Goal: Task Accomplishment & Management: Manage account settings

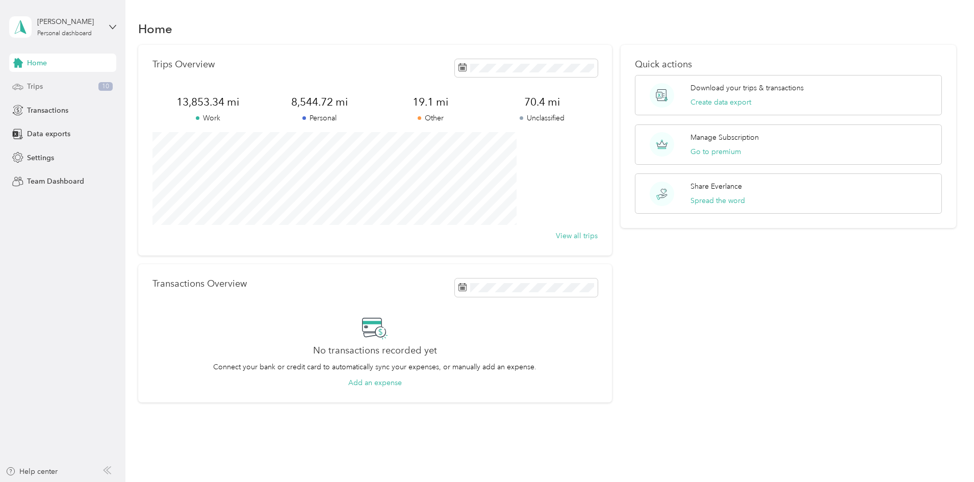
click at [57, 88] on div "Trips 10" at bounding box center [62, 87] width 107 height 18
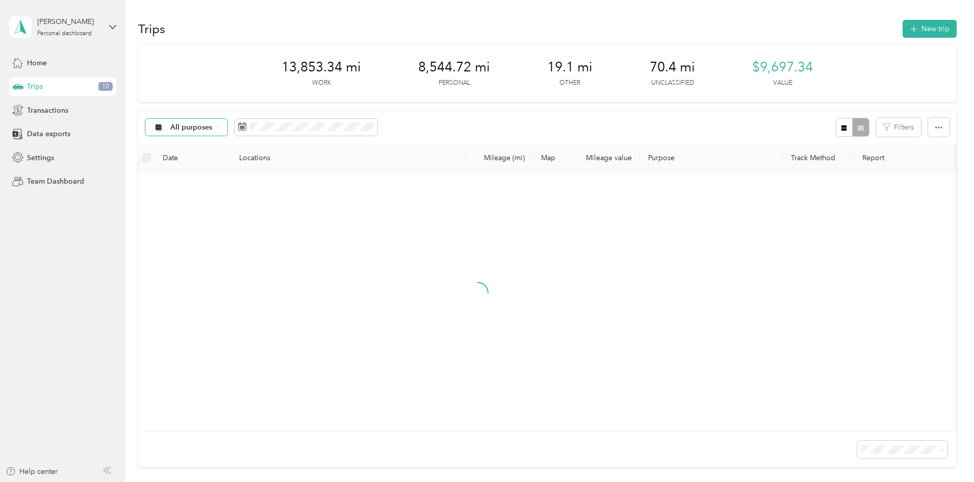
click at [228, 129] on div "All purposes" at bounding box center [186, 127] width 83 height 17
click at [297, 164] on span "Unclassified" at bounding box center [289, 163] width 101 height 11
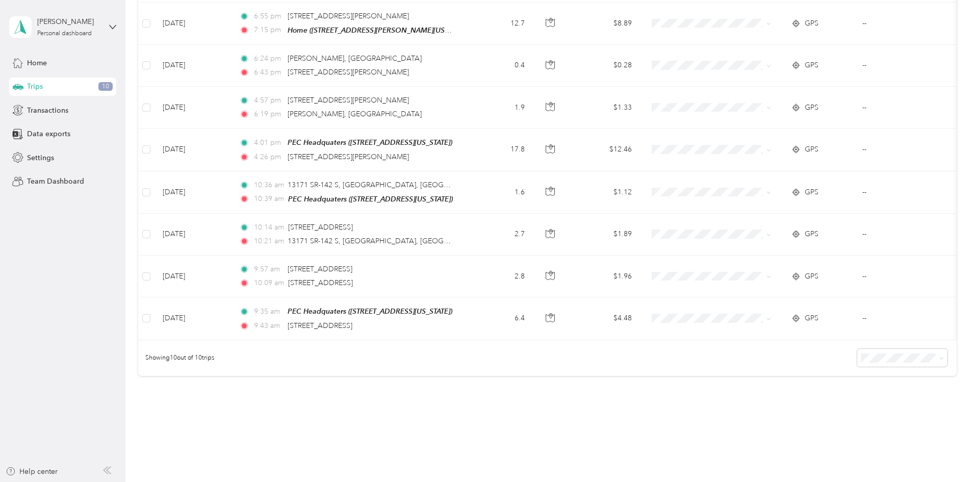
scroll to position [294, 0]
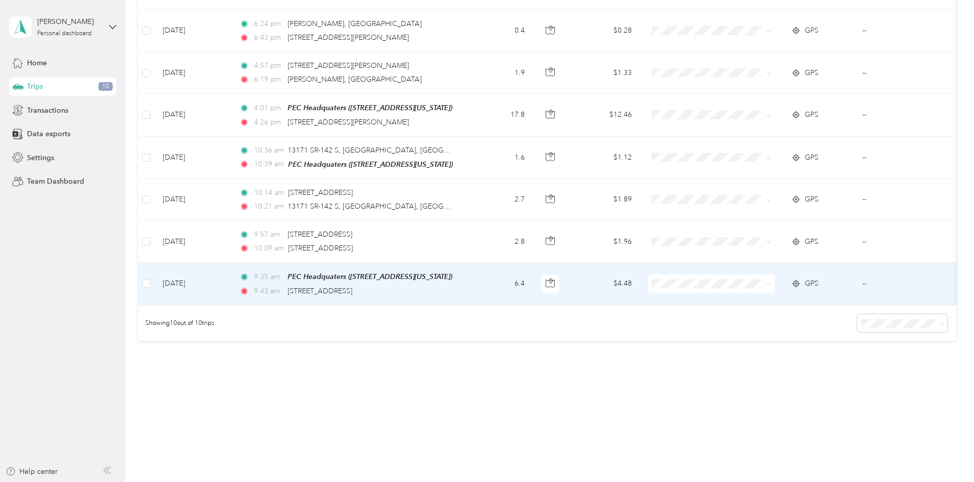
click at [533, 273] on td "6.4" at bounding box center [499, 284] width 67 height 42
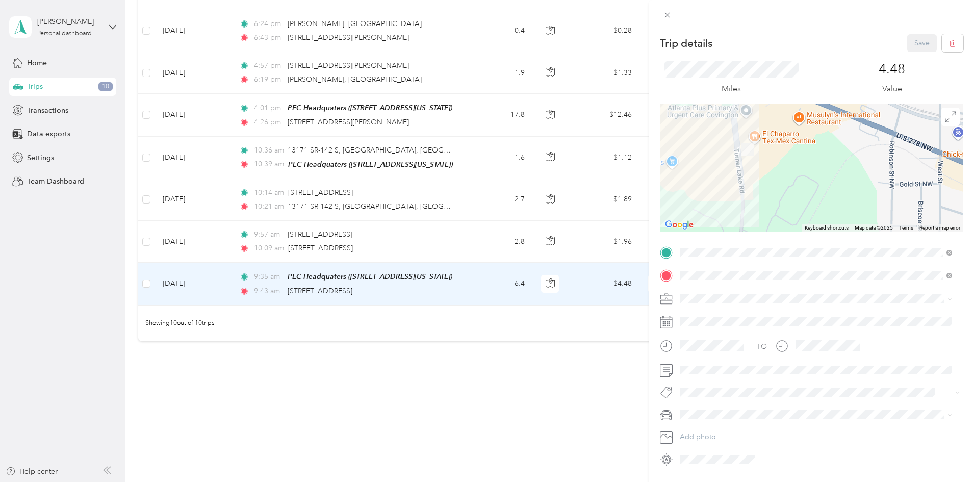
click at [724, 351] on span "Process Equipment & Controls" at bounding box center [732, 352] width 98 height 9
click at [907, 43] on button "Save" at bounding box center [922, 43] width 30 height 18
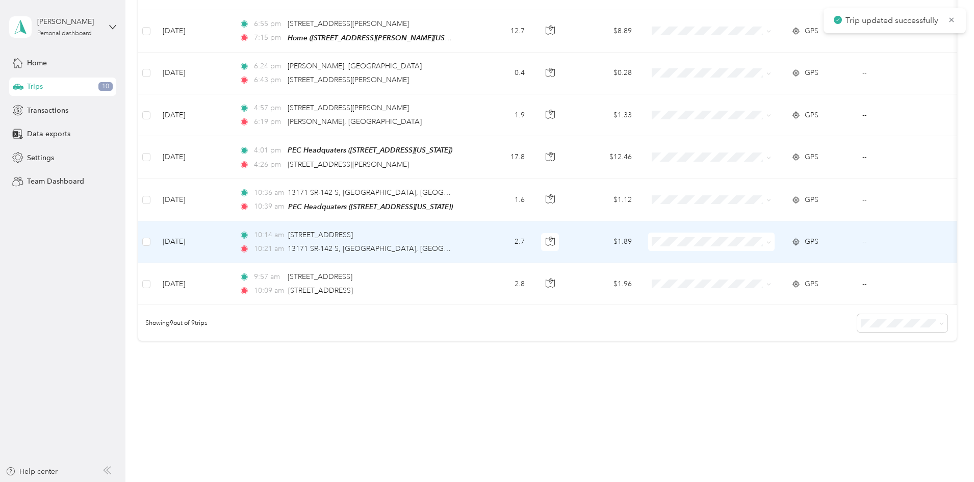
scroll to position [252, 0]
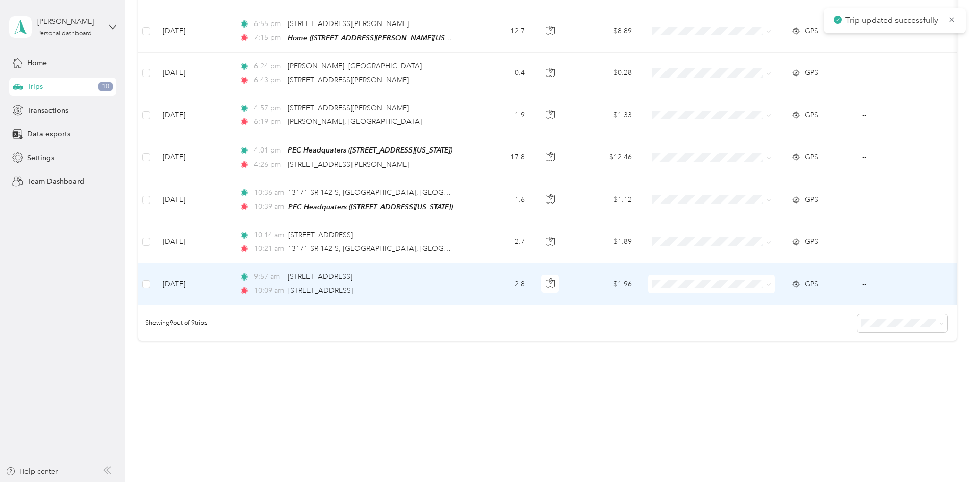
click at [533, 281] on td "2.8" at bounding box center [499, 284] width 67 height 42
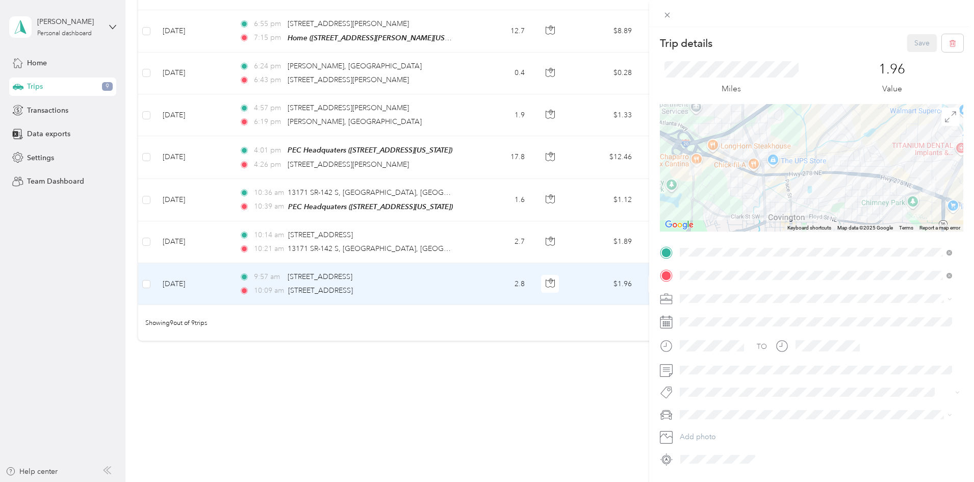
click at [722, 351] on span "Process Equipment & Controls" at bounding box center [732, 352] width 98 height 9
click at [912, 41] on button "Save" at bounding box center [922, 43] width 30 height 18
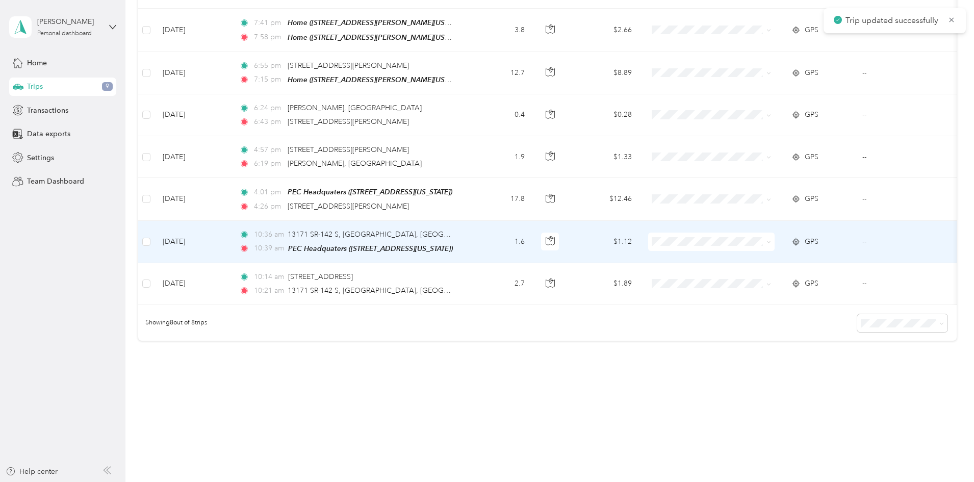
scroll to position [210, 0]
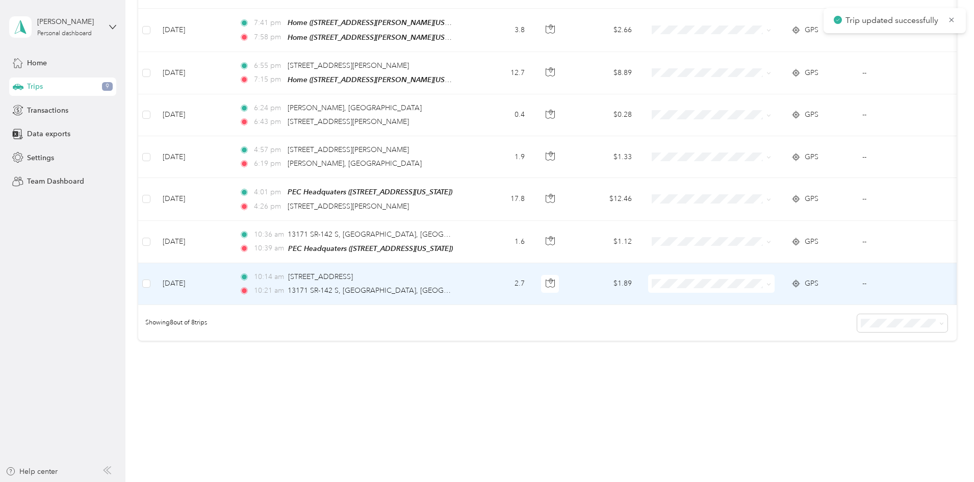
click at [466, 281] on td "10:14 am 8163 US-278 W, [GEOGRAPHIC_DATA], [GEOGRAPHIC_DATA] 10:21 am 13171 SR-…" at bounding box center [348, 284] width 235 height 42
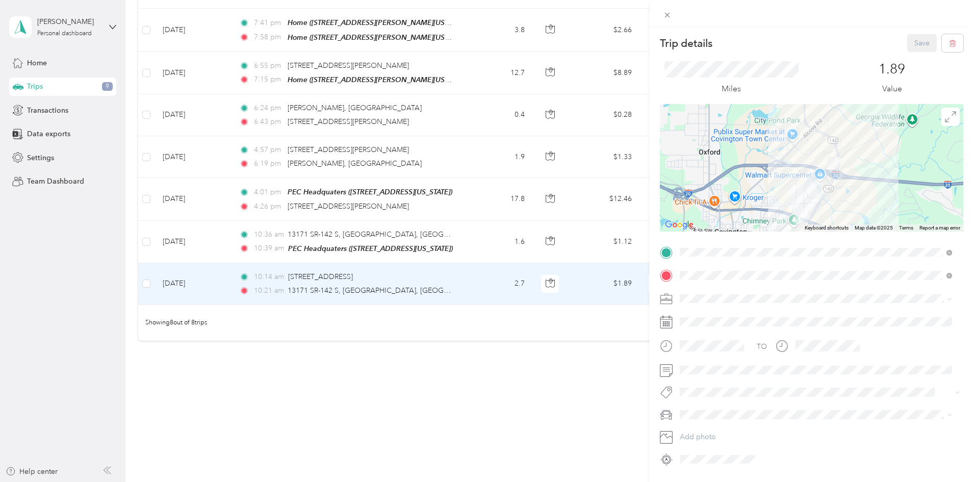
click at [703, 349] on span "Process Equipment & Controls" at bounding box center [732, 348] width 98 height 9
click at [908, 49] on button "Save" at bounding box center [922, 43] width 30 height 18
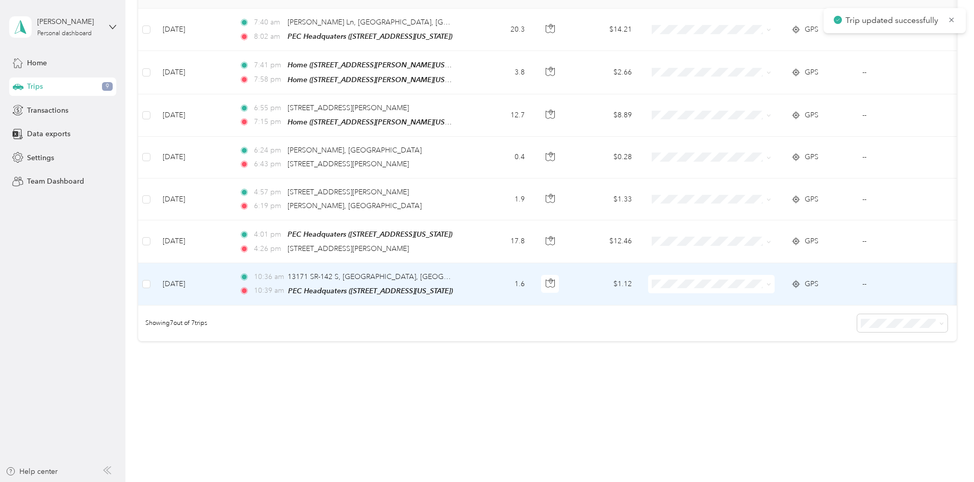
scroll to position [168, 0]
click at [533, 265] on td "1.6" at bounding box center [499, 284] width 67 height 42
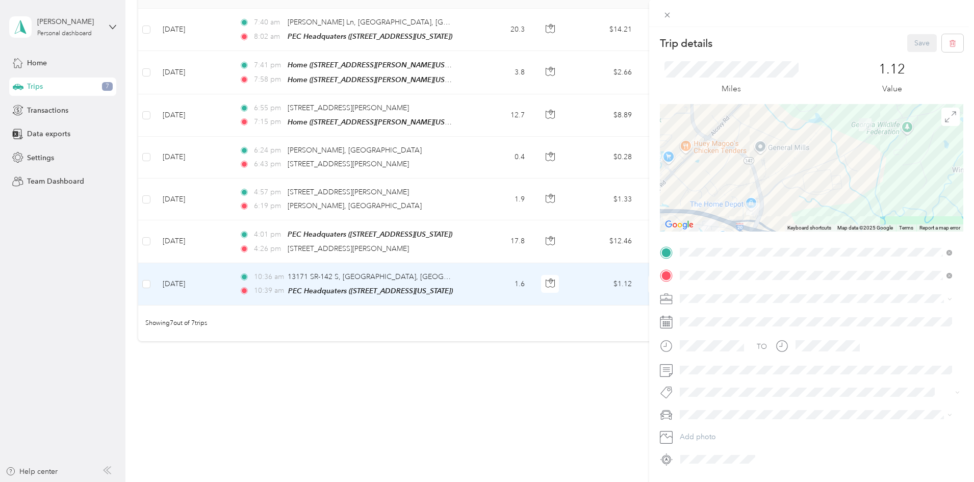
click at [723, 348] on span "Process Equipment & Controls" at bounding box center [732, 352] width 98 height 9
click at [923, 42] on button "Save" at bounding box center [922, 43] width 30 height 18
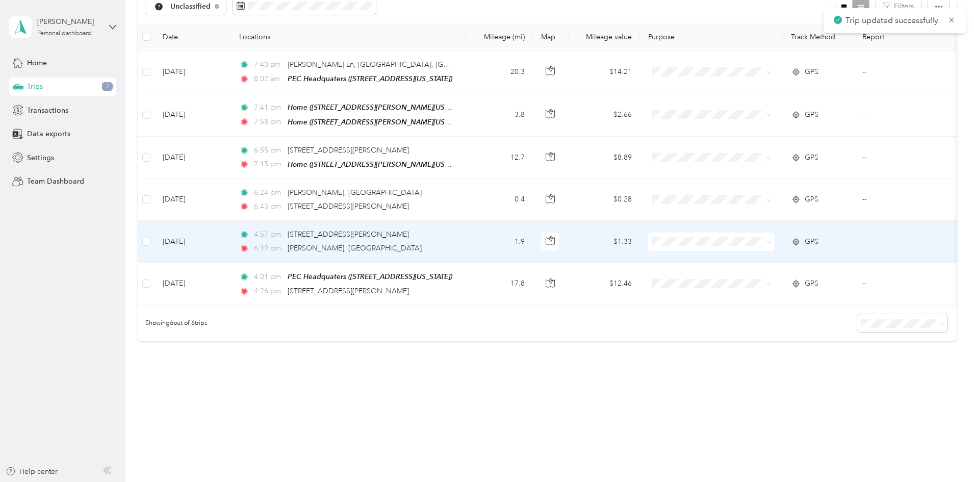
scroll to position [126, 0]
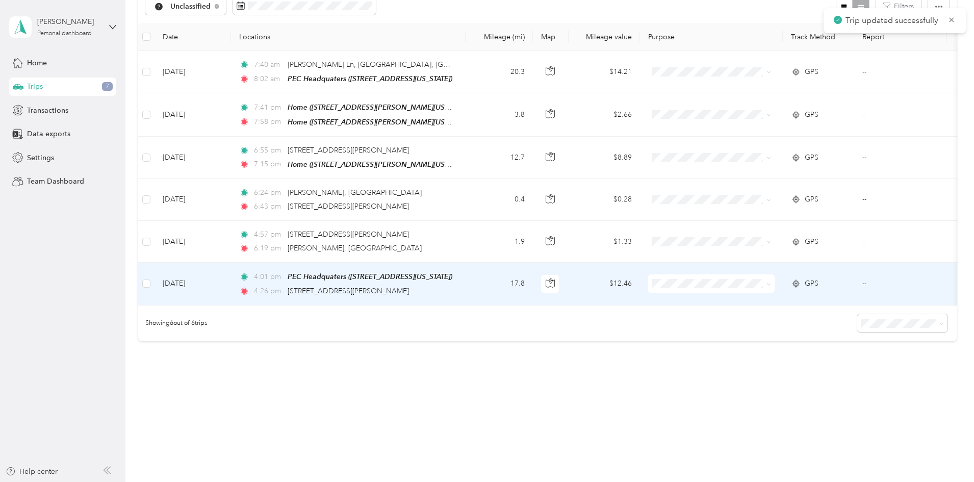
click at [533, 272] on td "17.8" at bounding box center [499, 284] width 67 height 42
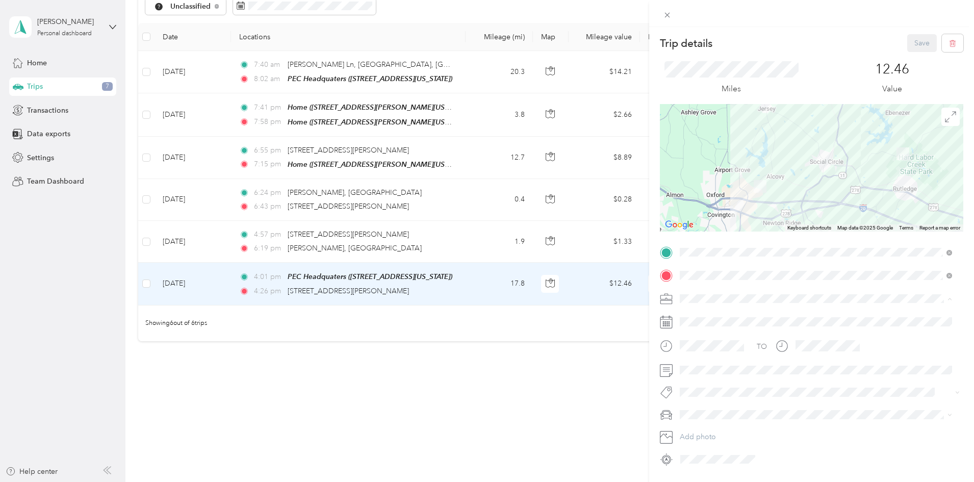
click at [709, 332] on span "Personal" at bounding box center [696, 334] width 27 height 9
click at [909, 42] on button "Save" at bounding box center [922, 43] width 30 height 18
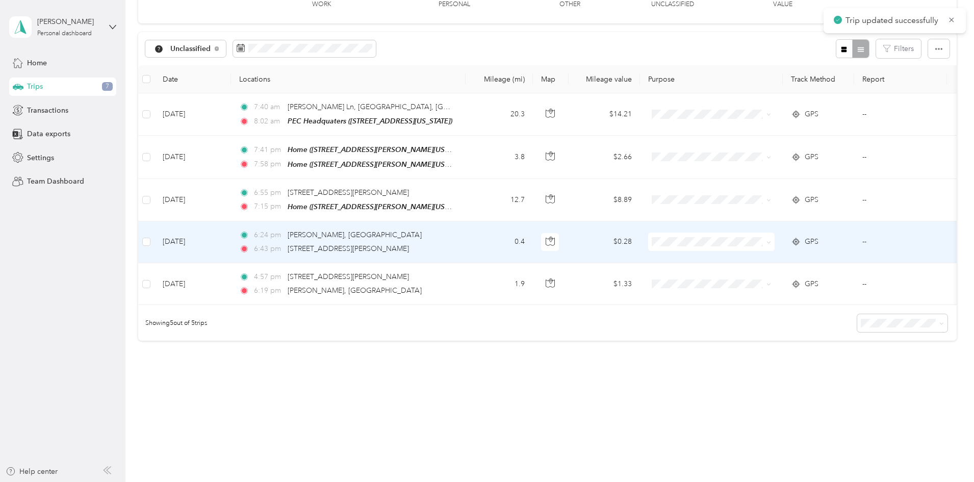
scroll to position [84, 0]
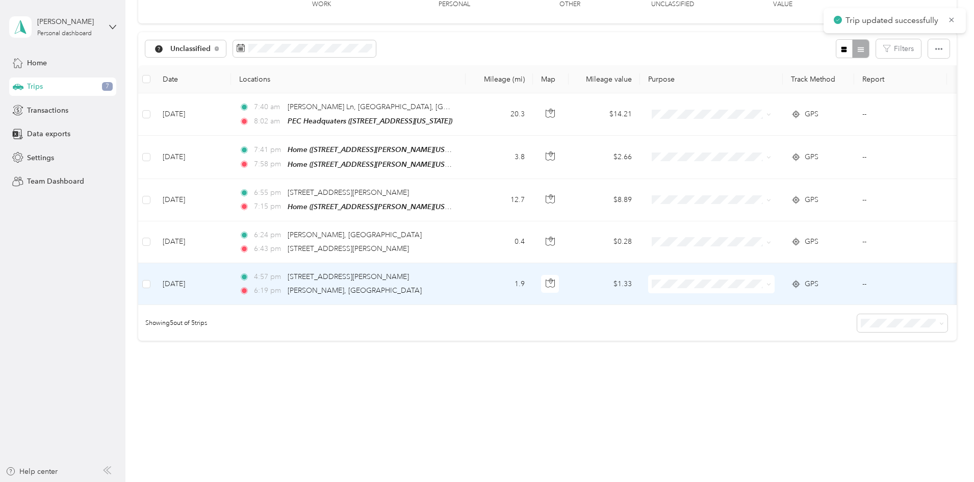
click at [533, 276] on td "1.9" at bounding box center [499, 284] width 67 height 42
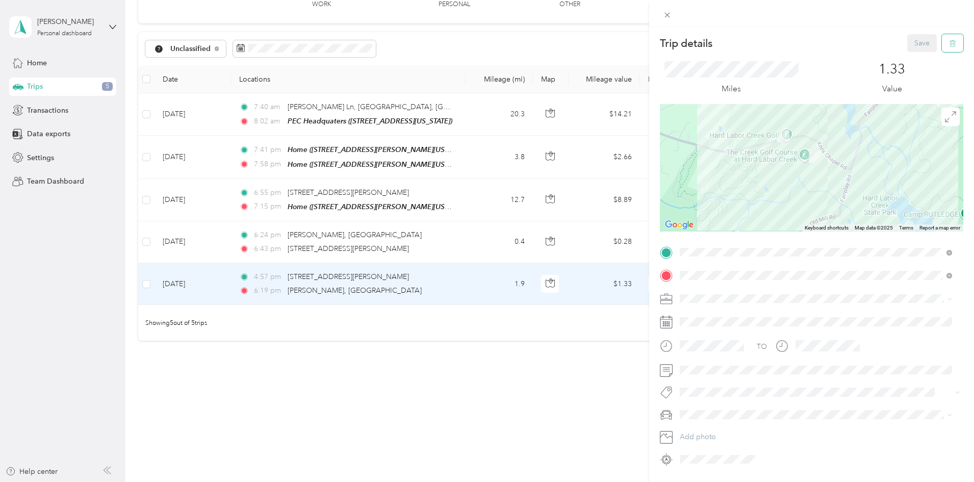
click at [949, 48] on button "button" at bounding box center [952, 43] width 21 height 18
click at [911, 50] on button "Yes" at bounding box center [915, 55] width 20 height 16
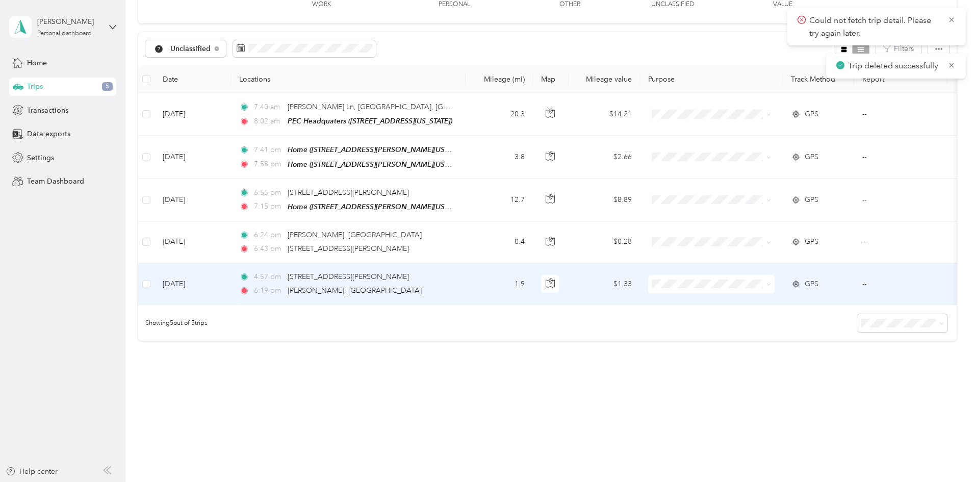
scroll to position [42, 0]
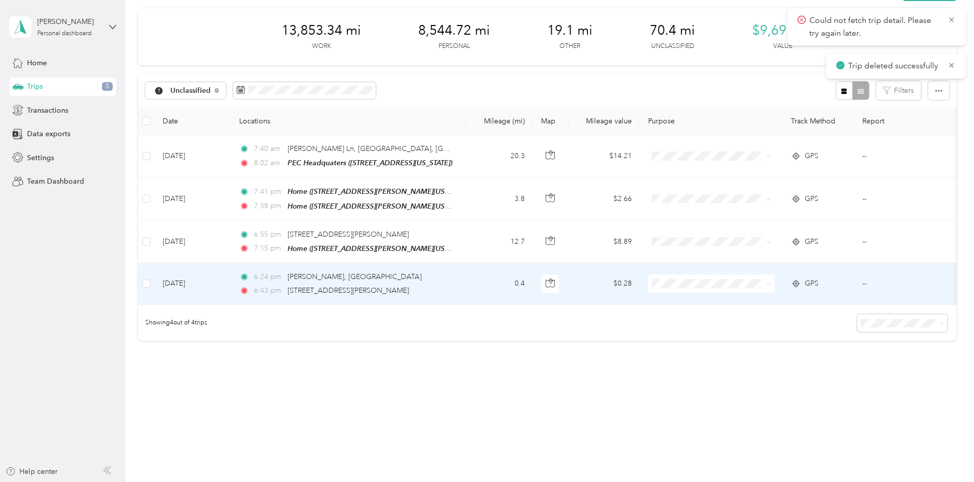
click at [533, 266] on td "0.4" at bounding box center [499, 284] width 67 height 42
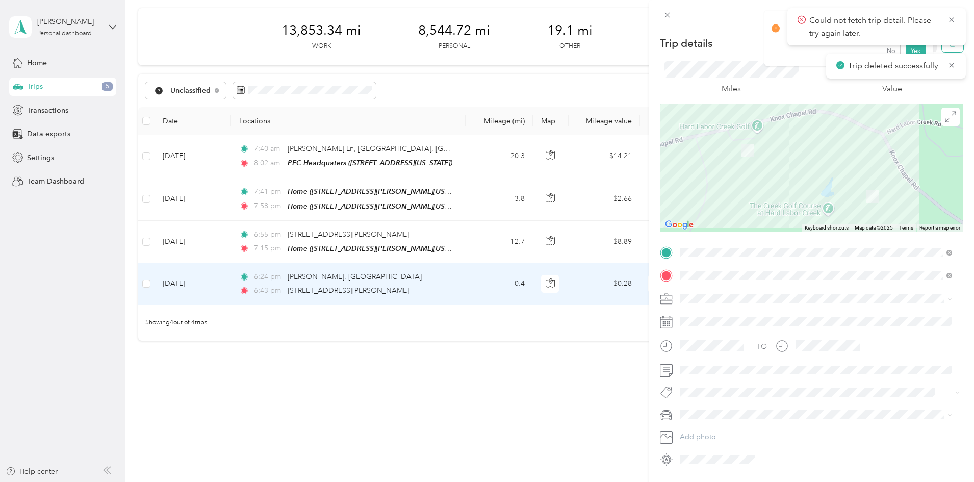
click at [950, 49] on button "button" at bounding box center [952, 43] width 21 height 18
click at [912, 54] on button "Yes" at bounding box center [915, 55] width 20 height 16
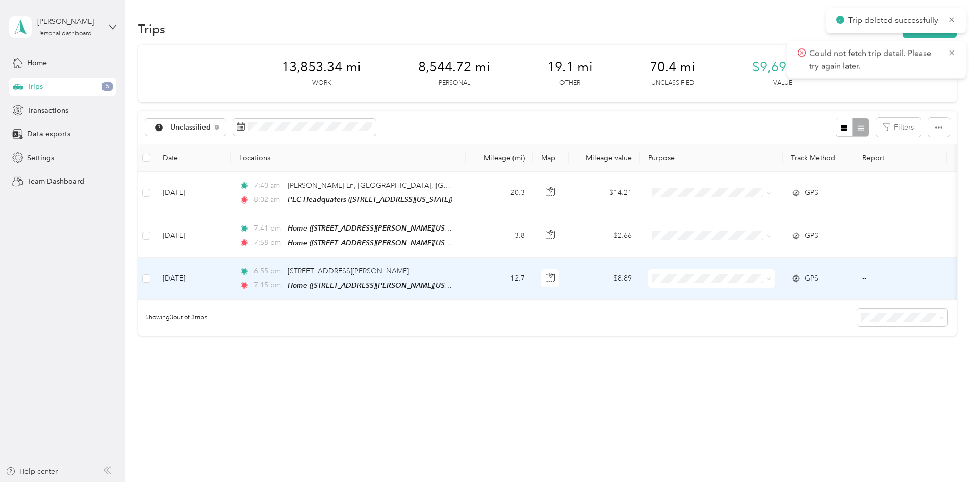
click at [533, 268] on td "12.7" at bounding box center [499, 279] width 67 height 42
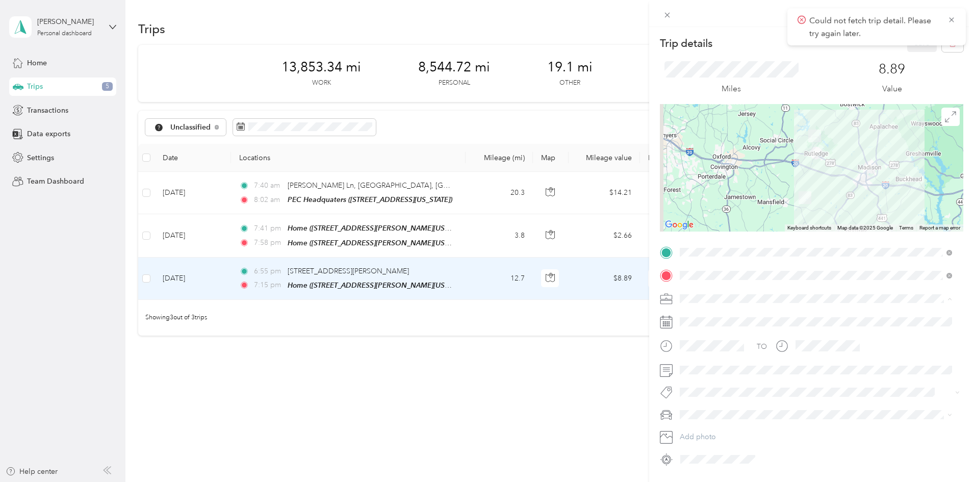
click at [722, 335] on div "Personal" at bounding box center [815, 334] width 265 height 11
click at [916, 48] on button "Save" at bounding box center [922, 43] width 30 height 18
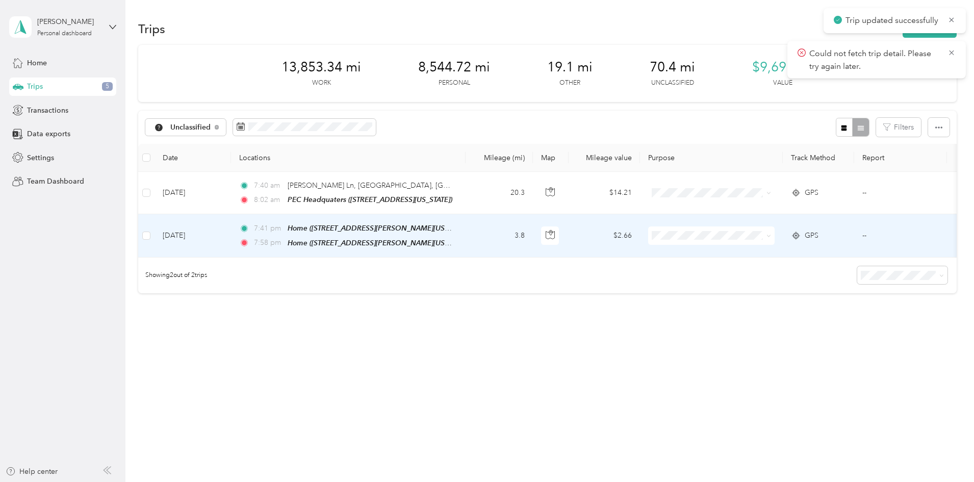
click at [533, 242] on td "3.8" at bounding box center [499, 235] width 67 height 43
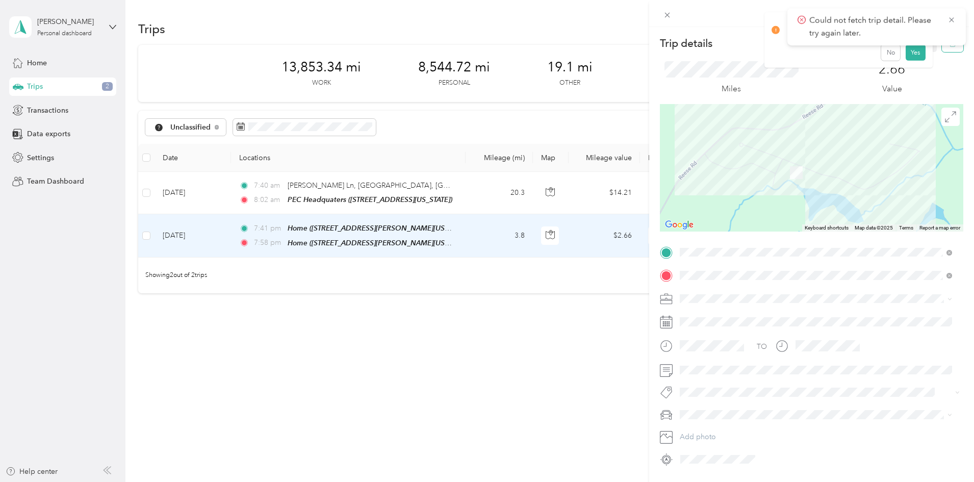
click at [943, 50] on button "button" at bounding box center [952, 43] width 21 height 18
click at [911, 58] on button "Yes" at bounding box center [915, 55] width 20 height 16
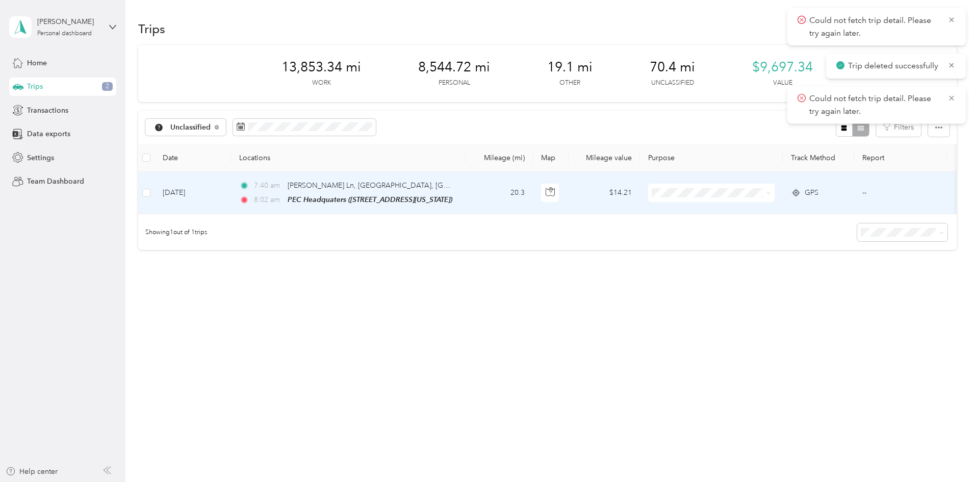
click at [533, 180] on td "20.3" at bounding box center [499, 193] width 67 height 42
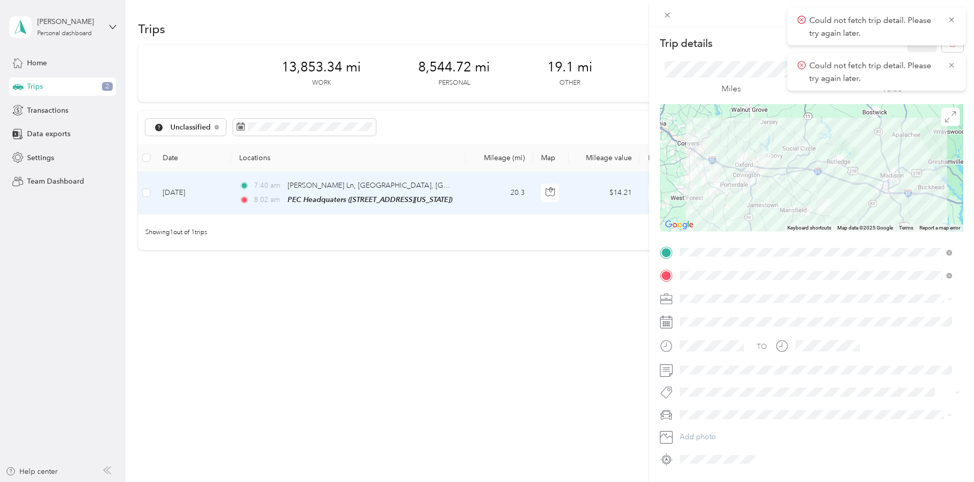
drag, startPoint x: 736, startPoint y: 217, endPoint x: 750, endPoint y: 158, distance: 60.7
click at [750, 158] on div at bounding box center [811, 167] width 303 height 127
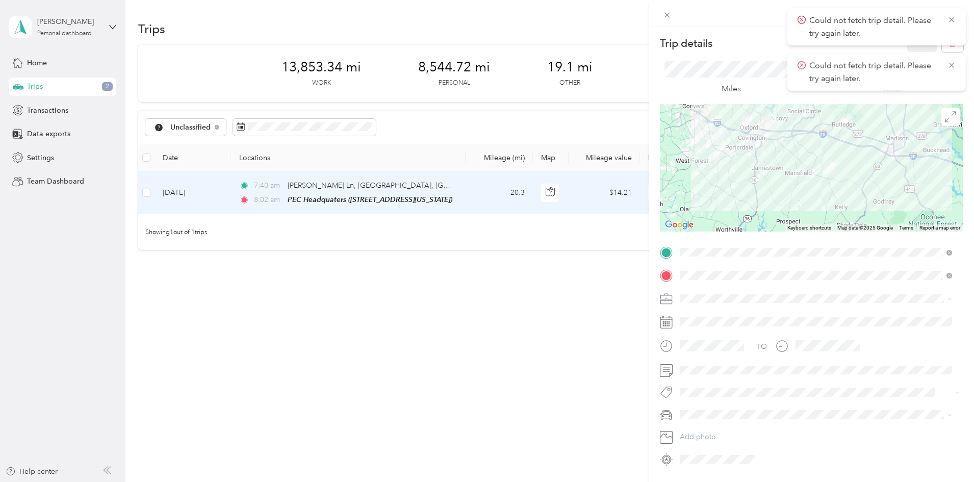
click at [706, 335] on div "Personal" at bounding box center [815, 334] width 265 height 11
click at [907, 47] on button "Save" at bounding box center [922, 43] width 30 height 18
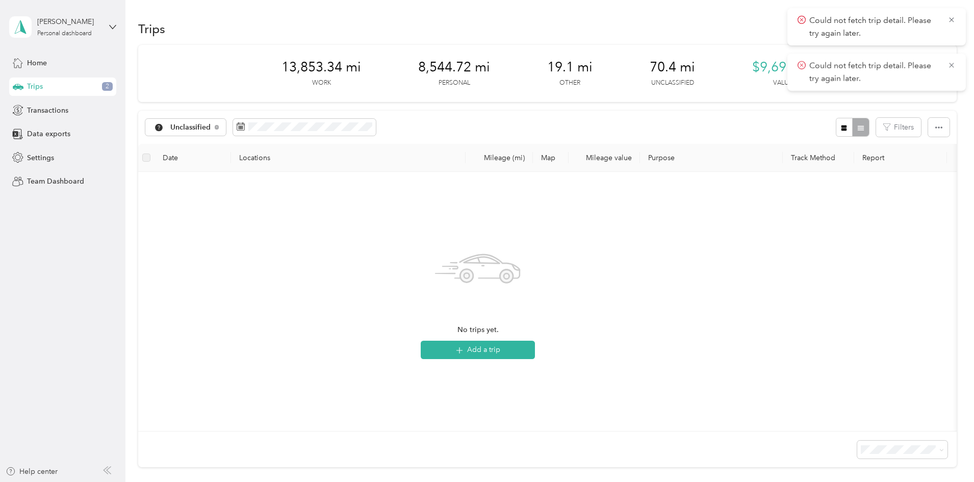
click at [602, 4] on div "Trips New trip 13,853.34 mi Work 8,544.72 mi Personal 19.1 mi Other 70.4 mi Unc…" at bounding box center [546, 279] width 843 height 558
click at [93, 83] on div "Trips 2" at bounding box center [62, 87] width 107 height 18
click at [96, 65] on div "Home" at bounding box center [62, 63] width 107 height 18
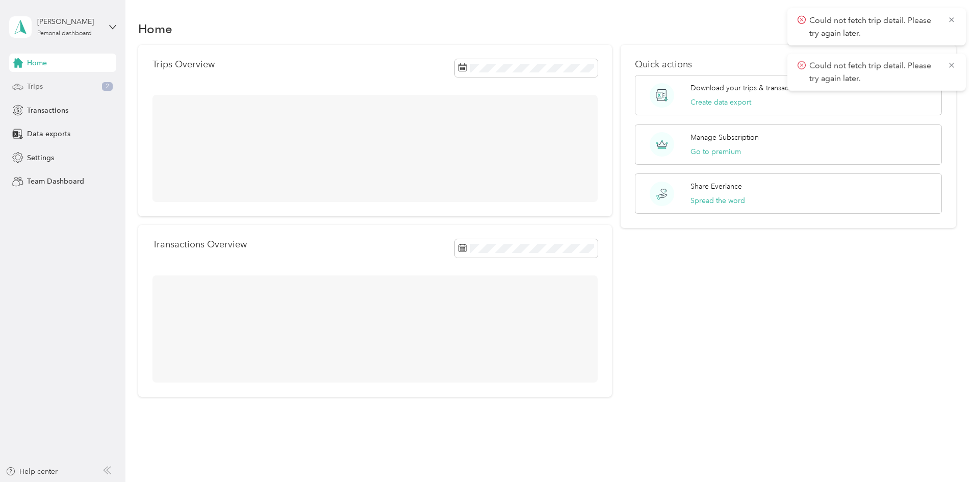
click at [106, 94] on div "Trips 2" at bounding box center [62, 87] width 107 height 18
